Goal: Transaction & Acquisition: Purchase product/service

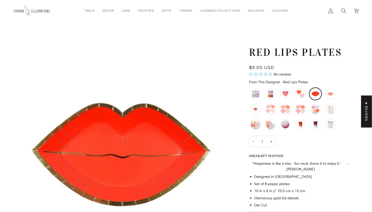
scroll to position [1, 0]
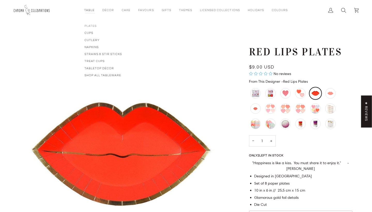
click at [90, 27] on span "Plates" at bounding box center [103, 26] width 38 height 4
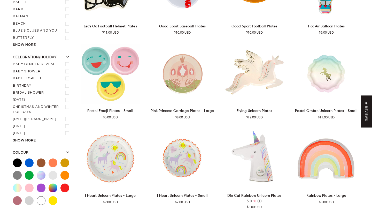
scroll to position [125, 0]
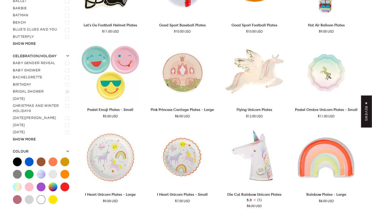
click at [39, 88] on label "Bridal Shower" at bounding box center [42, 91] width 58 height 7
click at [13, 88] on input "Bridal Shower" at bounding box center [13, 88] width 0 height 0
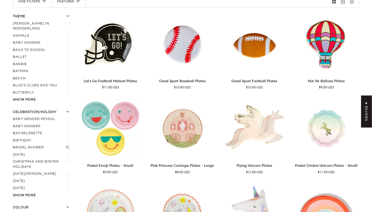
scroll to position [60, 0]
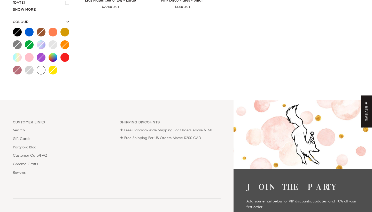
scroll to position [268, 0]
click at [64, 53] on label "Red" at bounding box center [64, 57] width 9 height 9
click at [60, 53] on input "Red" at bounding box center [60, 53] width 0 height 0
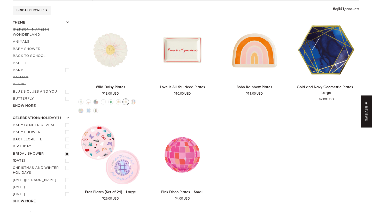
scroll to position [60, 0]
